Goal: Task Accomplishment & Management: Use online tool/utility

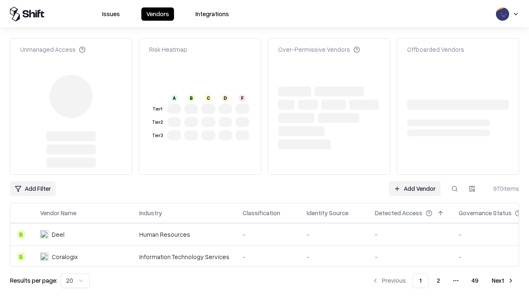
click at [415, 181] on link "Add Vendor" at bounding box center [415, 188] width 52 height 15
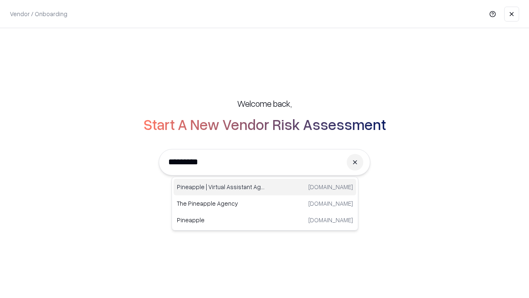
click at [265, 187] on div "Pineapple | Virtual Assistant Agency [DOMAIN_NAME]" at bounding box center [265, 187] width 183 height 17
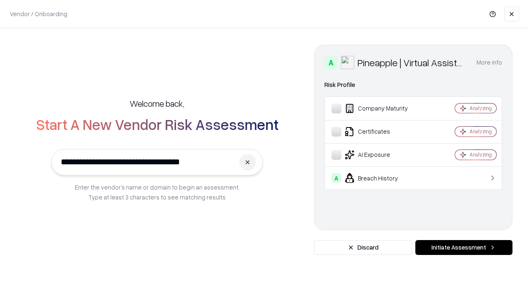
type input "**********"
click at [464, 247] on button "Initiate Assessment" at bounding box center [464, 247] width 97 height 15
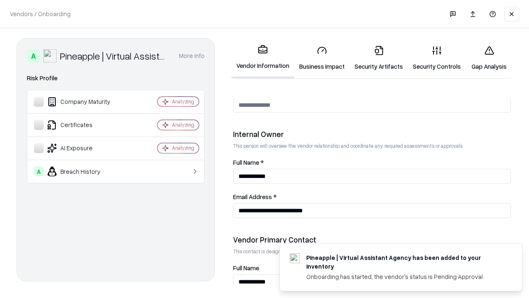
scroll to position [429, 0]
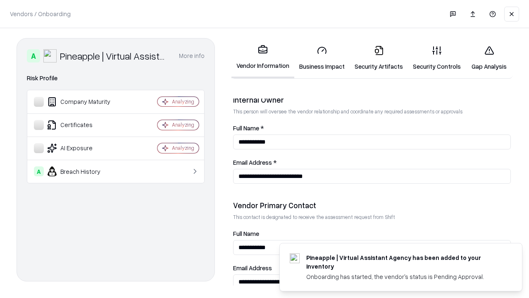
click at [322, 58] on link "Business Impact" at bounding box center [321, 58] width 55 height 38
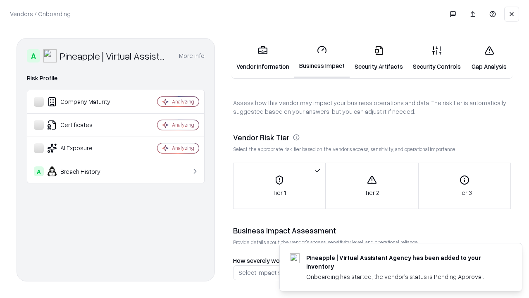
click at [489, 58] on link "Gap Analysis" at bounding box center [489, 58] width 47 height 38
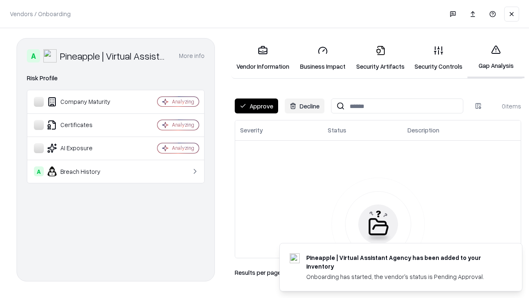
click at [256, 106] on button "Approve" at bounding box center [256, 105] width 43 height 15
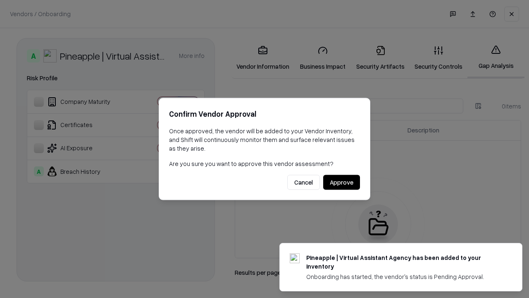
click at [342, 182] on button "Approve" at bounding box center [341, 182] width 37 height 15
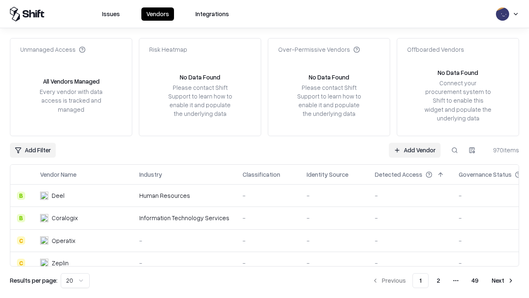
type input "**********"
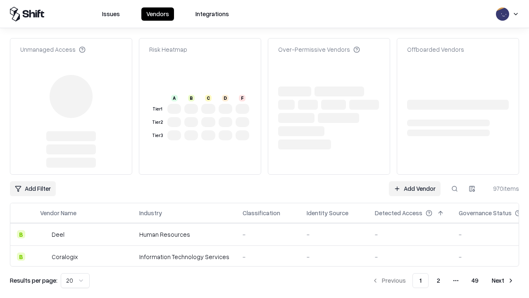
click at [415, 181] on link "Add Vendor" at bounding box center [415, 188] width 52 height 15
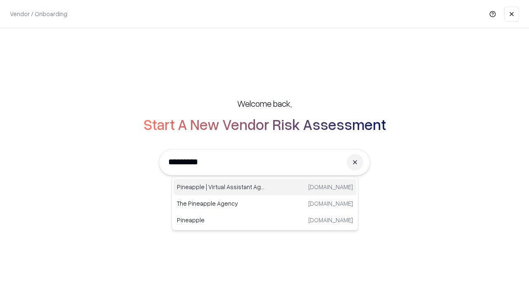
click at [265, 187] on div "Pineapple | Virtual Assistant Agency [DOMAIN_NAME]" at bounding box center [265, 187] width 183 height 17
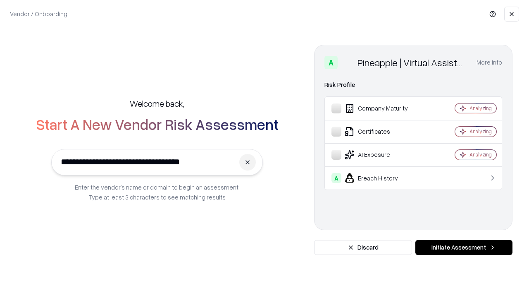
type input "**********"
click at [464, 247] on button "Initiate Assessment" at bounding box center [464, 247] width 97 height 15
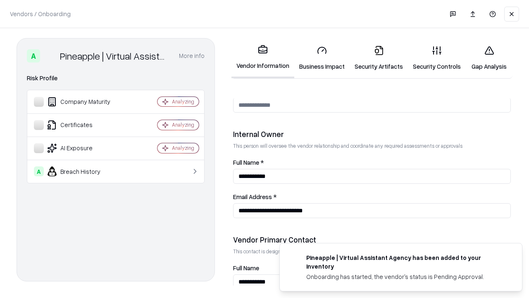
scroll to position [429, 0]
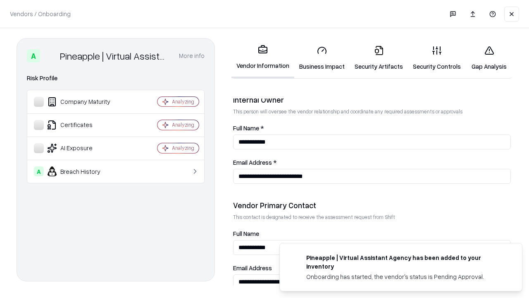
click at [489, 58] on link "Gap Analysis" at bounding box center [489, 58] width 47 height 38
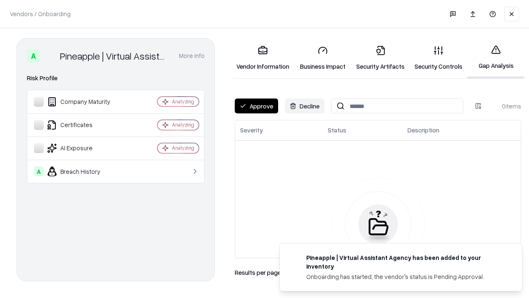
click at [256, 106] on button "Approve" at bounding box center [256, 105] width 43 height 15
